Goal: Find specific page/section

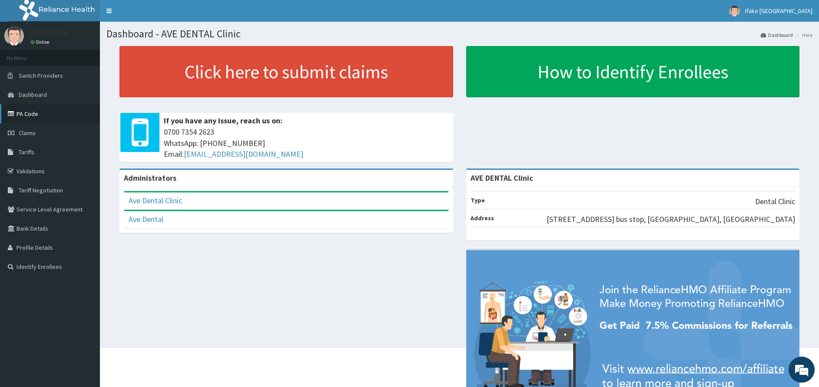
click at [58, 110] on link "PA Code" at bounding box center [50, 113] width 100 height 19
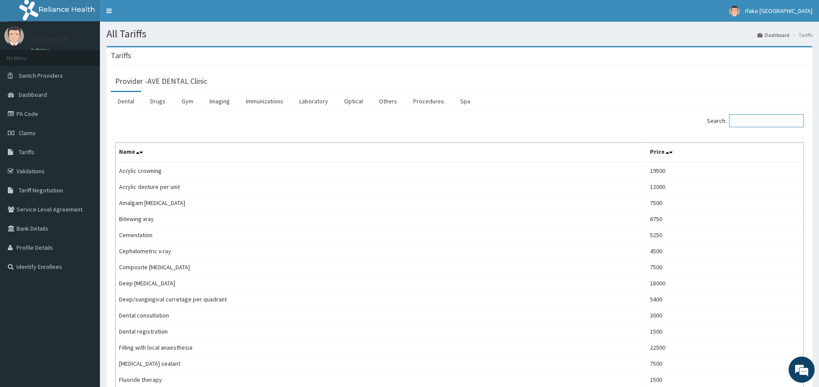
click at [776, 120] on input "Search:" at bounding box center [766, 120] width 75 height 13
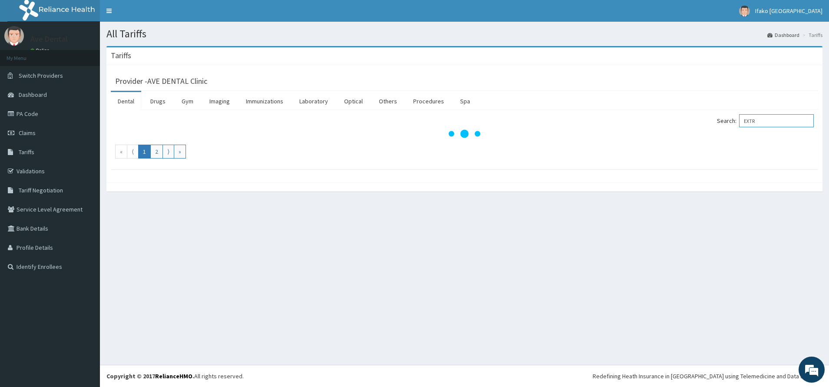
type input "EXTR"
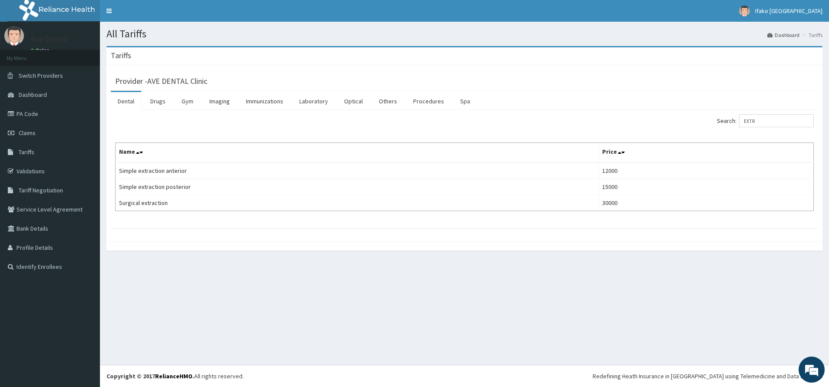
click at [286, 291] on div "All Tariffs Dashboard Tariffs Tariffs Provider - AVE DENTAL Clinic Dental Drugs…" at bounding box center [464, 193] width 729 height 343
